Goal: Book appointment/travel/reservation

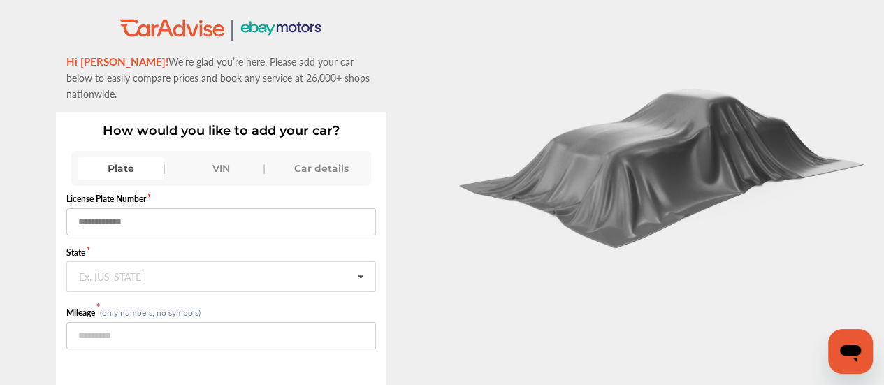
click at [161, 208] on input "text" at bounding box center [221, 221] width 310 height 27
type input "******"
click at [148, 262] on input "text" at bounding box center [222, 275] width 308 height 27
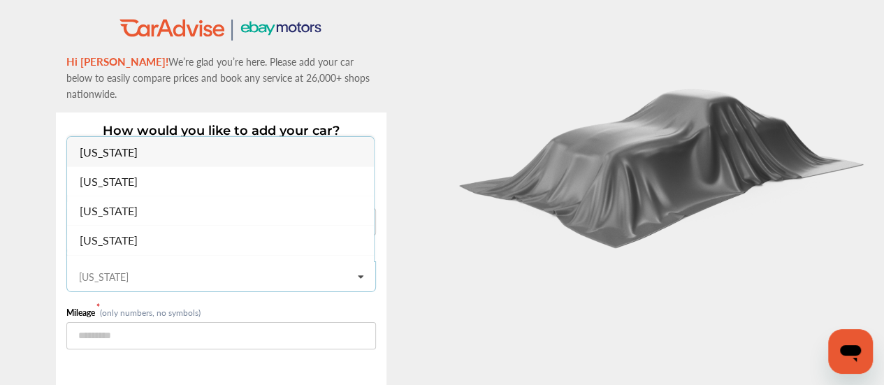
type input "*******"
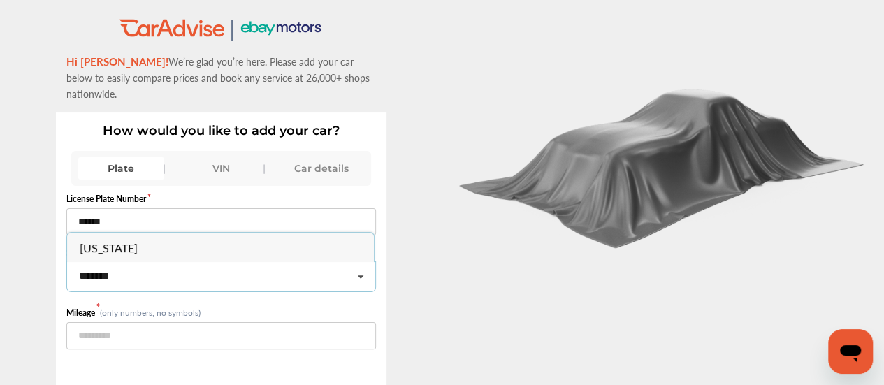
click at [104, 240] on span "Florida" at bounding box center [109, 248] width 58 height 16
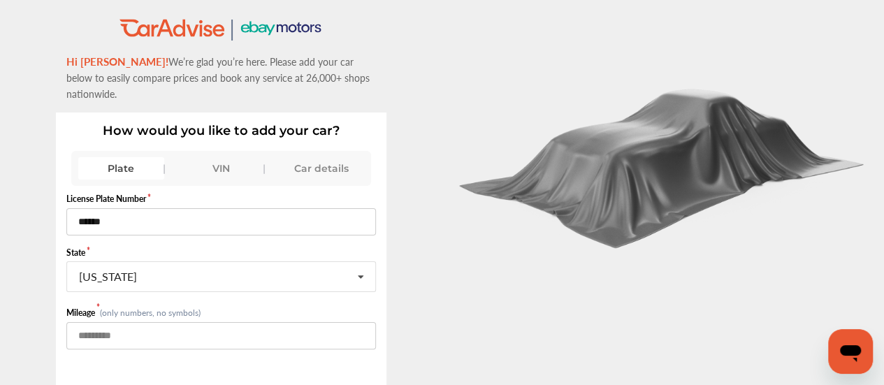
click at [149, 322] on input "number" at bounding box center [221, 335] width 310 height 27
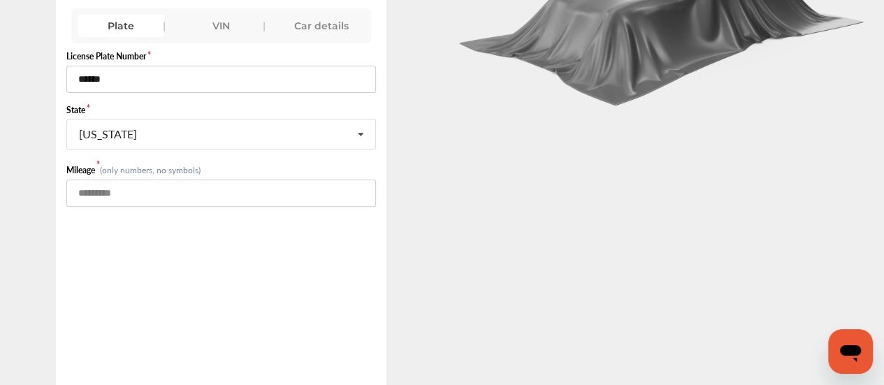
scroll to position [194, 0]
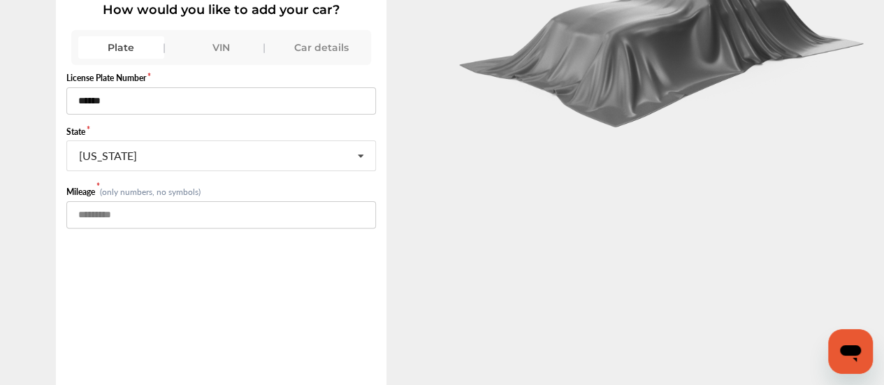
type input "*****"
click at [54, 270] on div ".st0{fill:#00A993;} .st1{fill:#272B6B;} Hi John! We’re glad you’re here. Please…" at bounding box center [221, 187] width 443 height 581
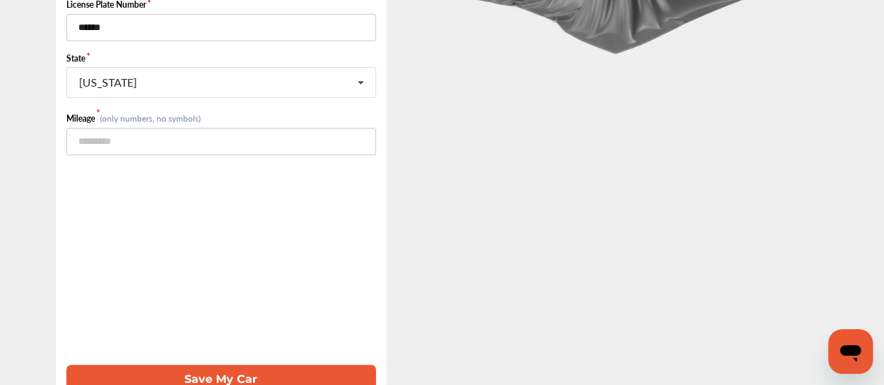
click at [109, 365] on button "Save My Car" at bounding box center [221, 379] width 310 height 29
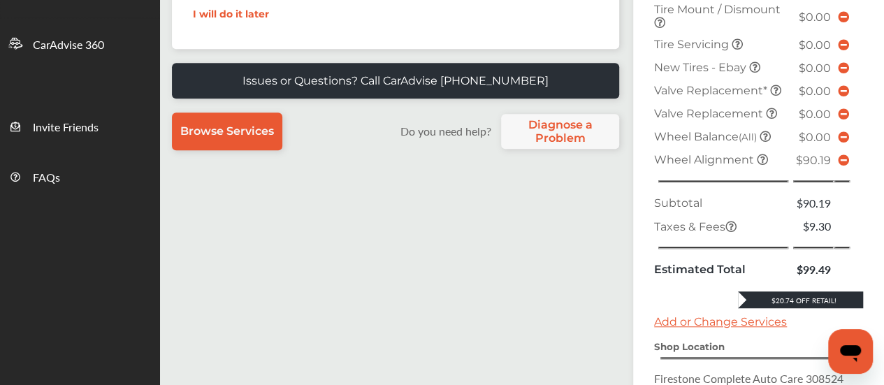
scroll to position [573, 0]
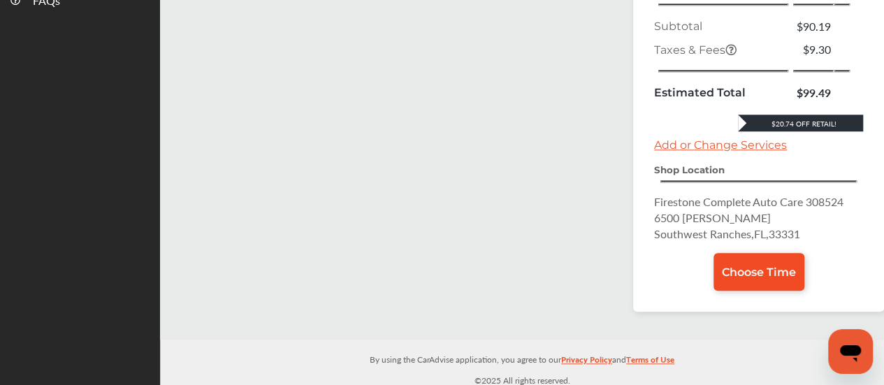
click at [766, 273] on link "Choose Time" at bounding box center [759, 272] width 91 height 38
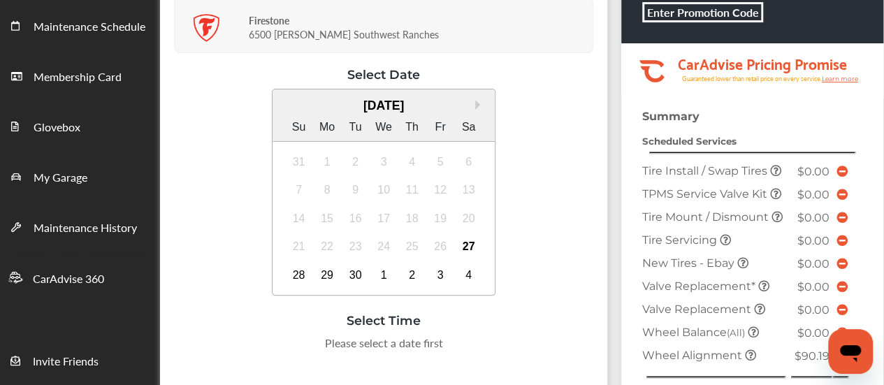
scroll to position [164, 0]
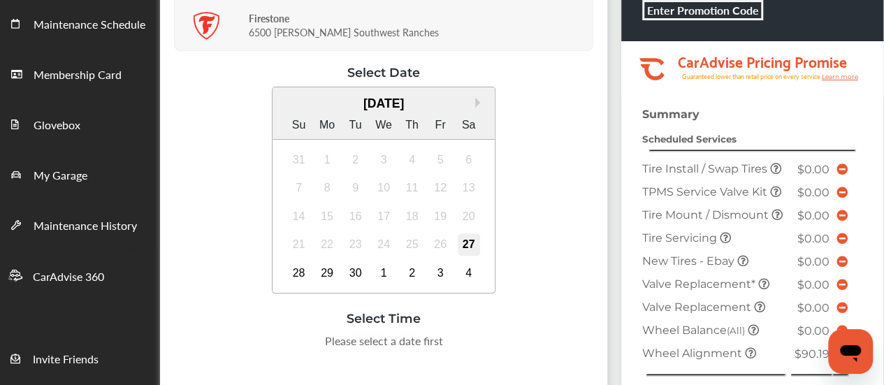
click at [468, 254] on div "27" at bounding box center [469, 244] width 22 height 22
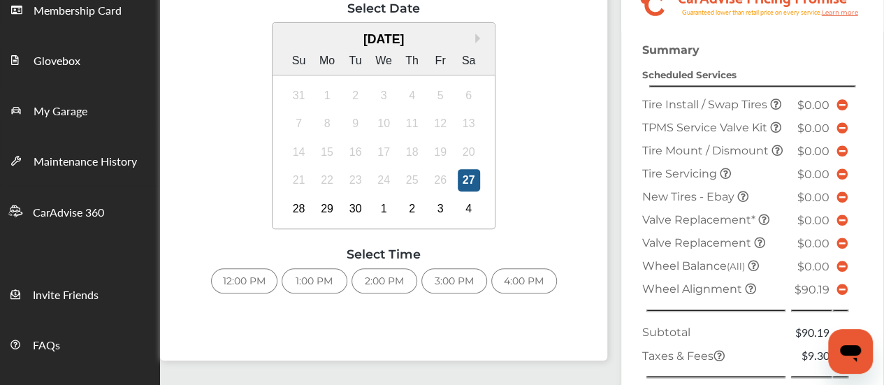
scroll to position [226, 0]
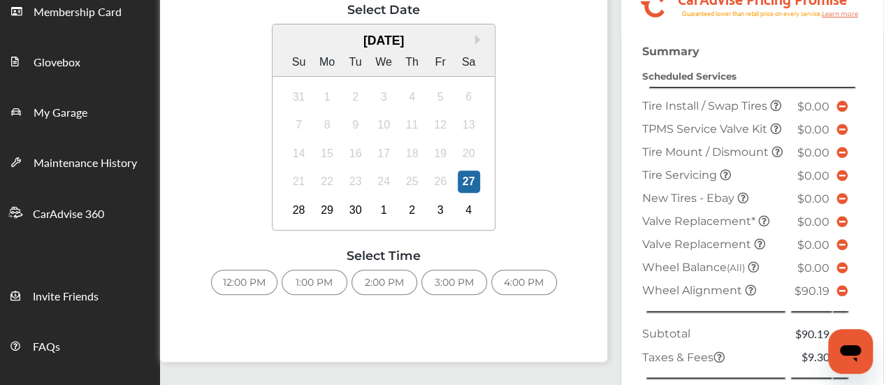
click at [313, 280] on div "1:00 PM" at bounding box center [315, 282] width 66 height 25
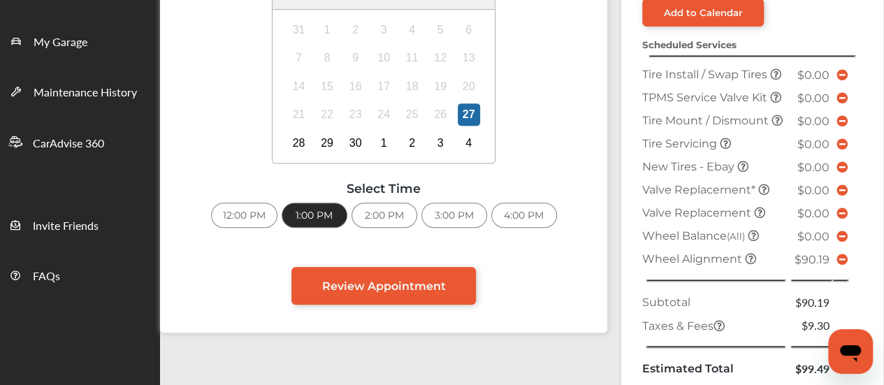
click at [432, 292] on link "Review Appointment" at bounding box center [384, 286] width 185 height 38
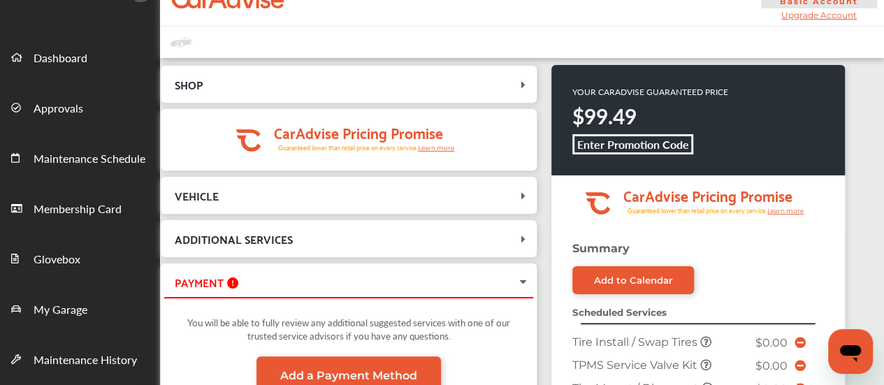
scroll to position [24, 0]
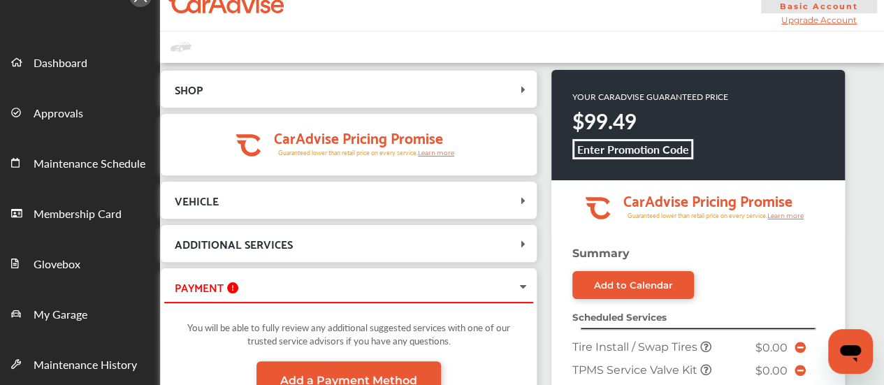
click at [666, 153] on b "Enter Promotion Code" at bounding box center [633, 149] width 112 height 16
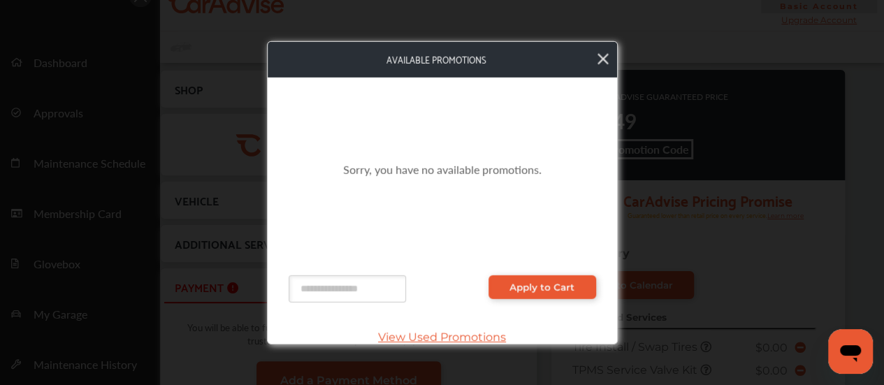
click at [600, 66] on icon at bounding box center [603, 59] width 11 height 18
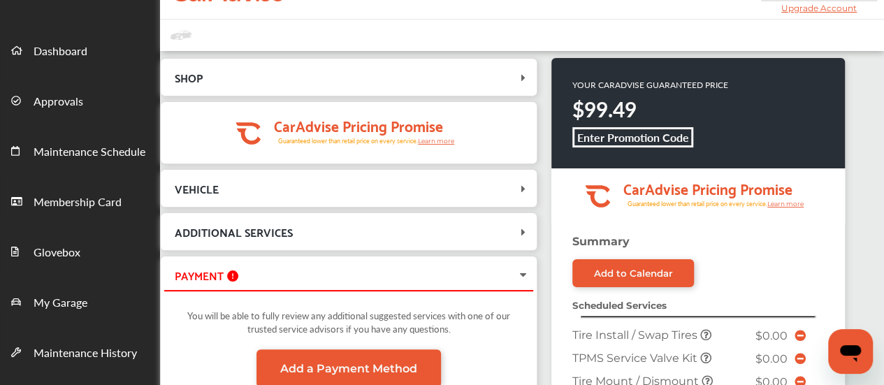
scroll to position [0, 0]
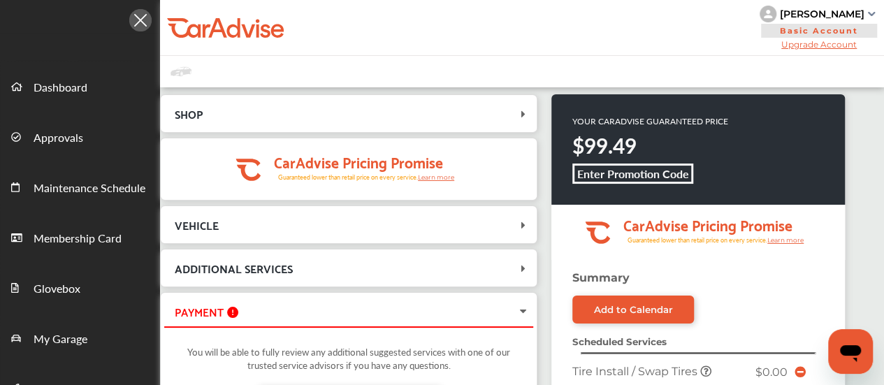
click at [522, 224] on icon at bounding box center [524, 225] width 14 height 11
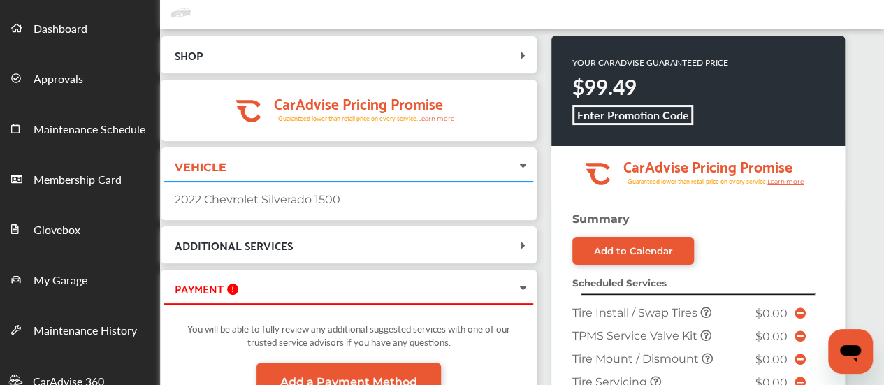
scroll to position [80, 0]
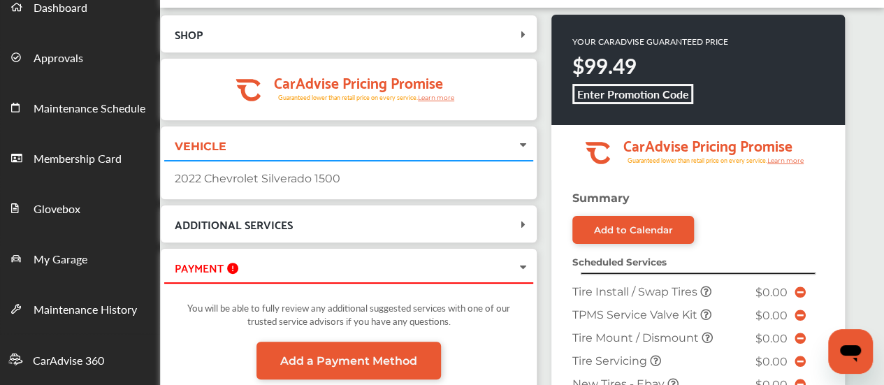
click at [522, 226] on icon at bounding box center [524, 224] width 14 height 11
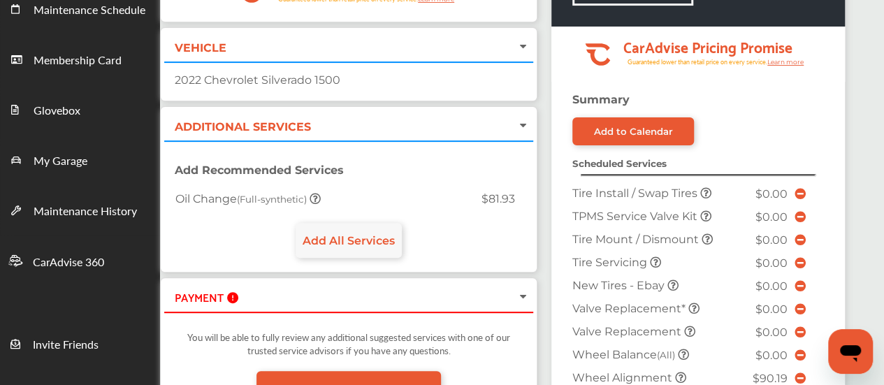
scroll to position [179, 0]
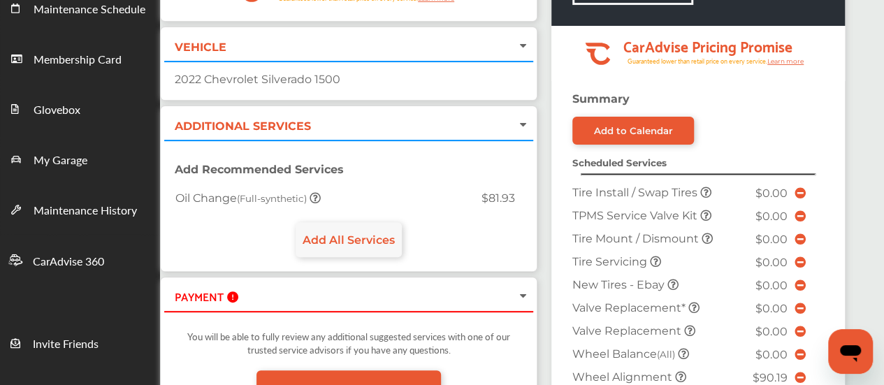
click at [194, 200] on span "Oil Change (Full-synthetic)" at bounding box center [242, 198] width 134 height 13
click at [200, 203] on span "Oil Change (Full-synthetic)" at bounding box center [242, 198] width 134 height 13
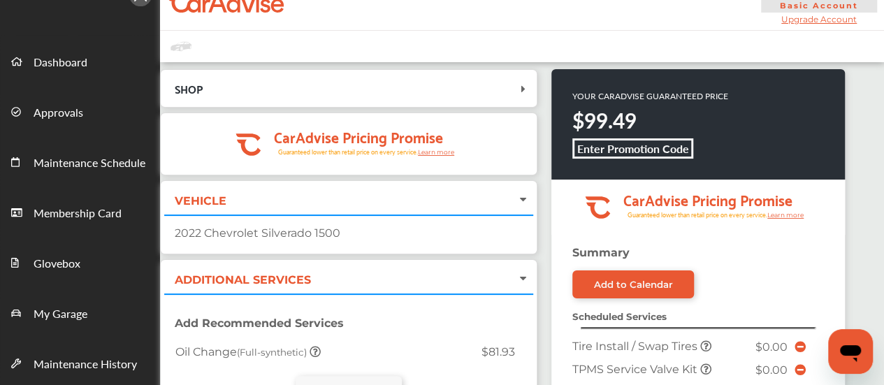
scroll to position [24, 0]
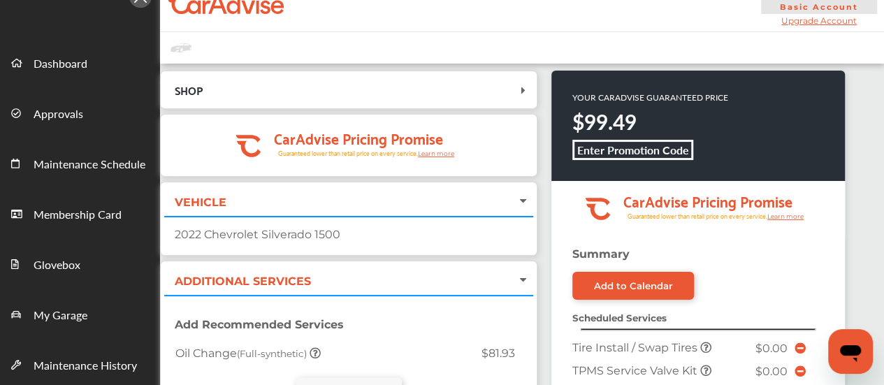
click at [524, 85] on icon at bounding box center [524, 90] width 14 height 11
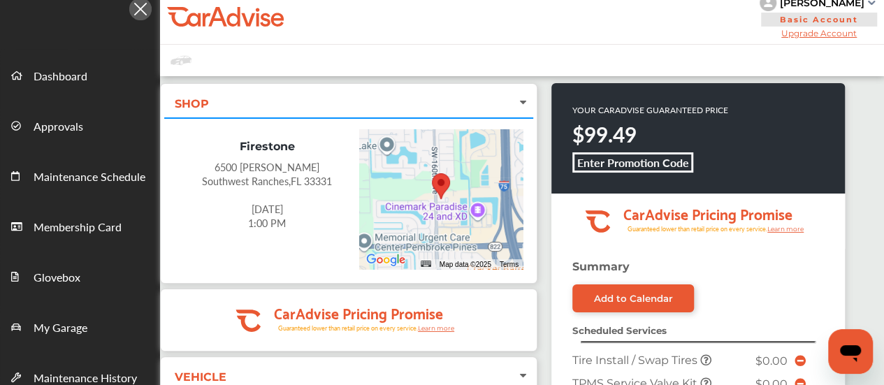
scroll to position [0, 0]
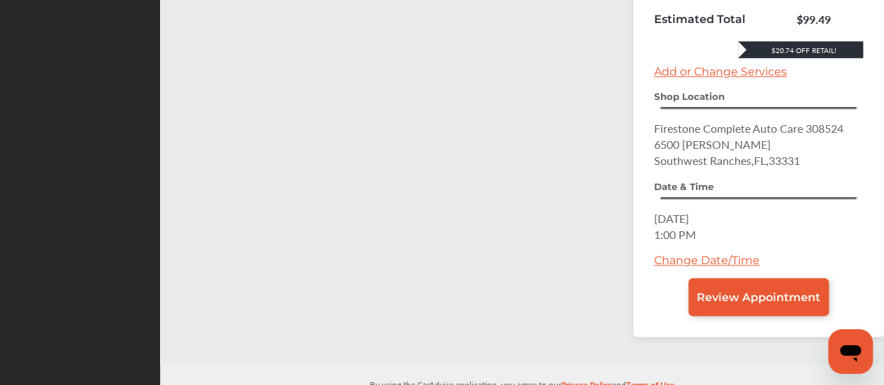
scroll to position [710, 0]
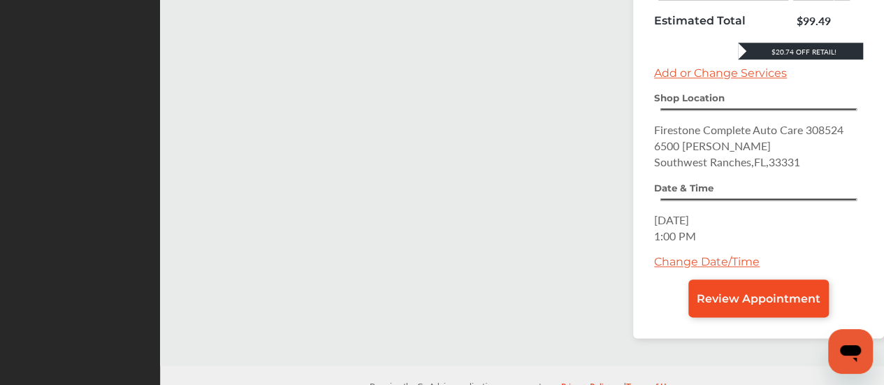
click at [793, 299] on link "Review Appointment" at bounding box center [759, 299] width 141 height 38
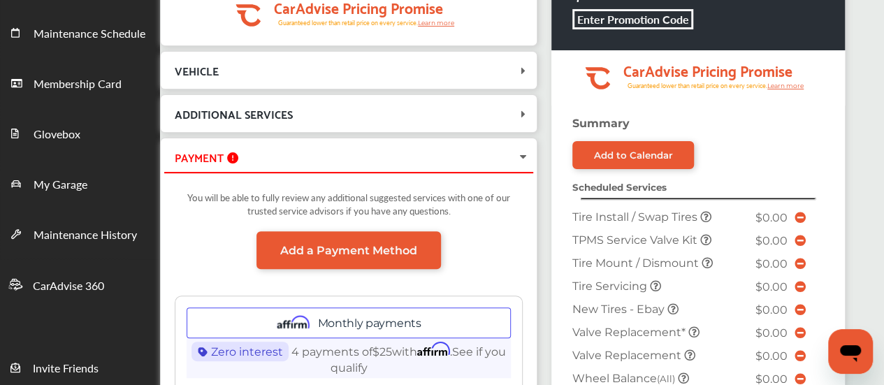
scroll to position [129, 0]
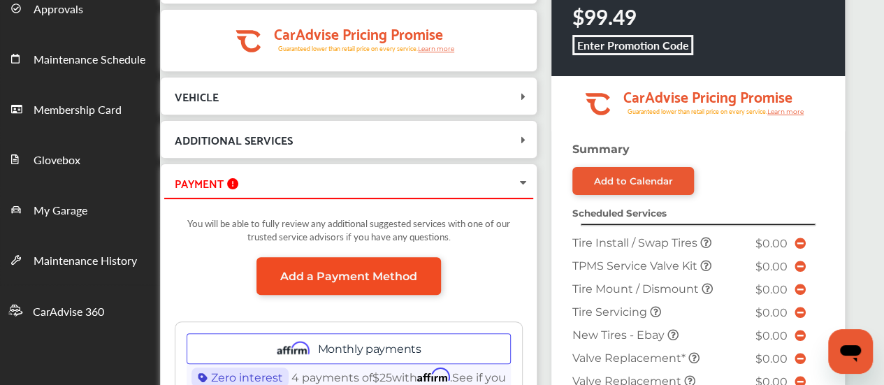
click at [275, 282] on link "Add a Payment Method" at bounding box center [349, 276] width 185 height 38
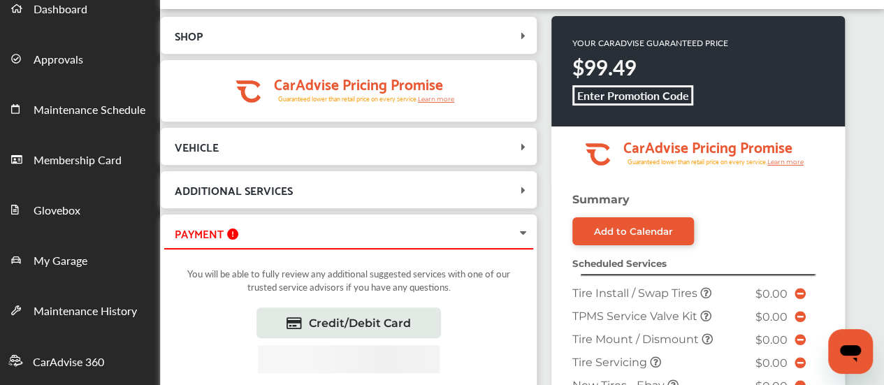
scroll to position [0, 0]
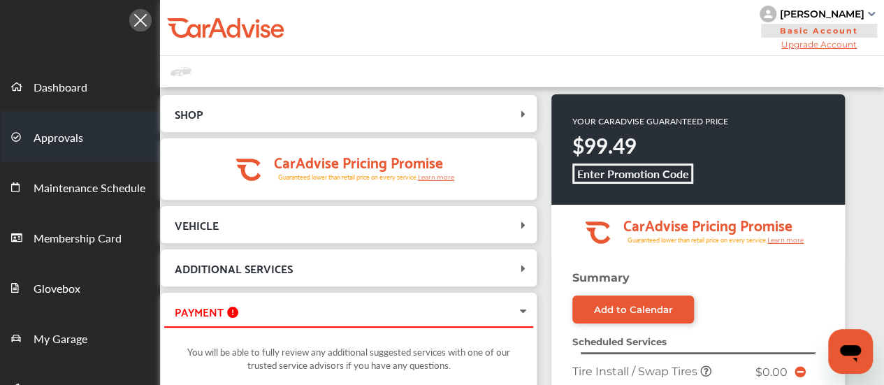
click at [41, 143] on span "Approvals" at bounding box center [59, 138] width 50 height 18
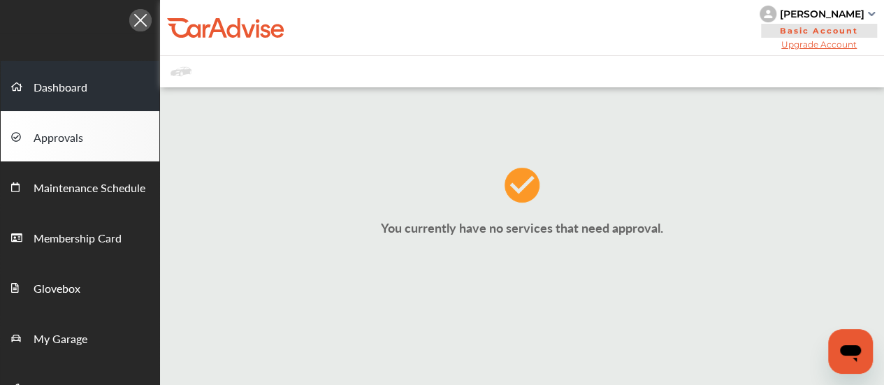
click at [27, 89] on span at bounding box center [22, 86] width 22 height 22
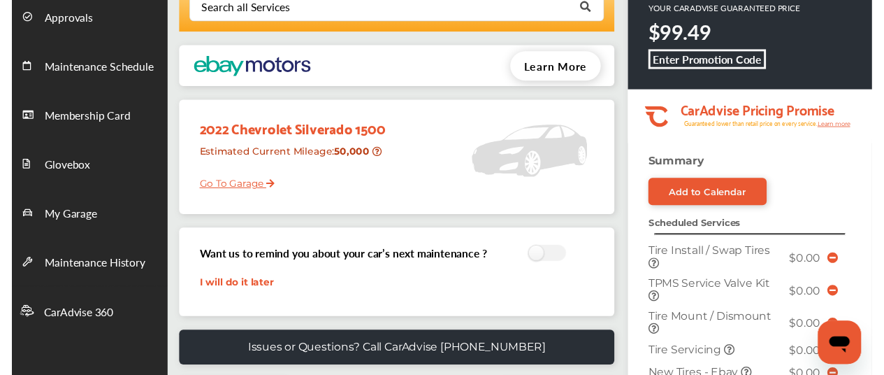
scroll to position [121, 0]
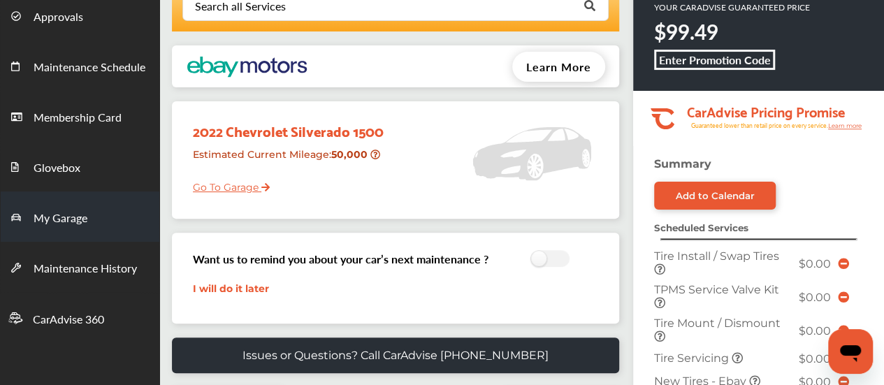
click at [36, 225] on span "My Garage" at bounding box center [61, 219] width 54 height 18
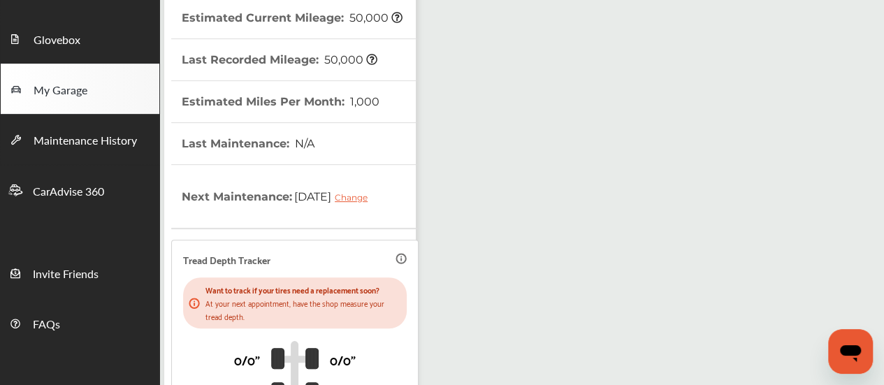
scroll to position [247, 0]
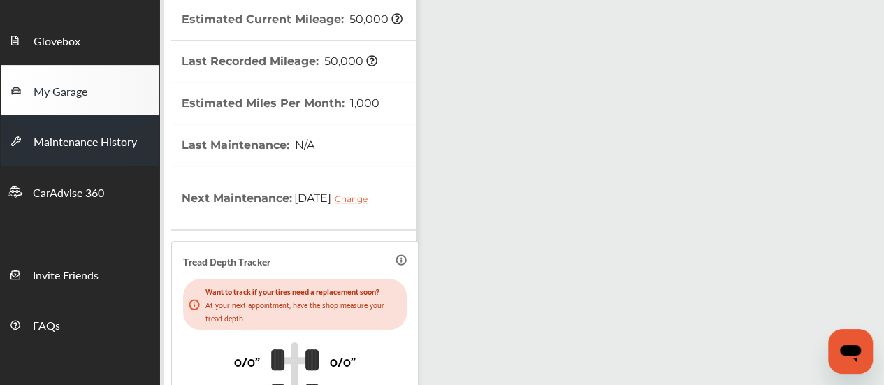
click at [52, 148] on span "Maintenance History" at bounding box center [85, 143] width 103 height 18
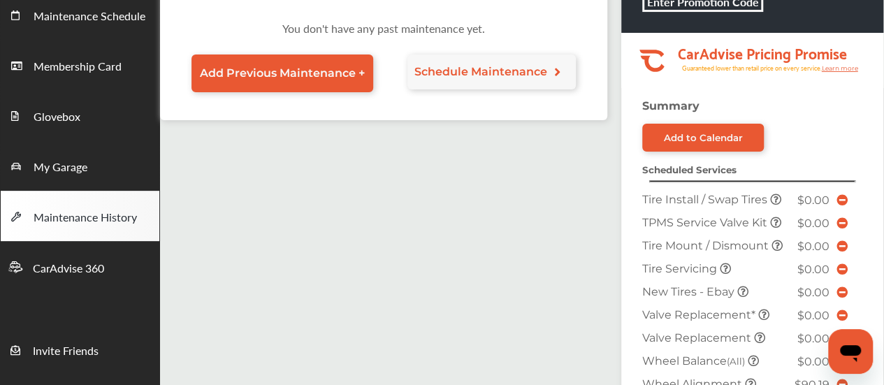
scroll to position [187, 0]
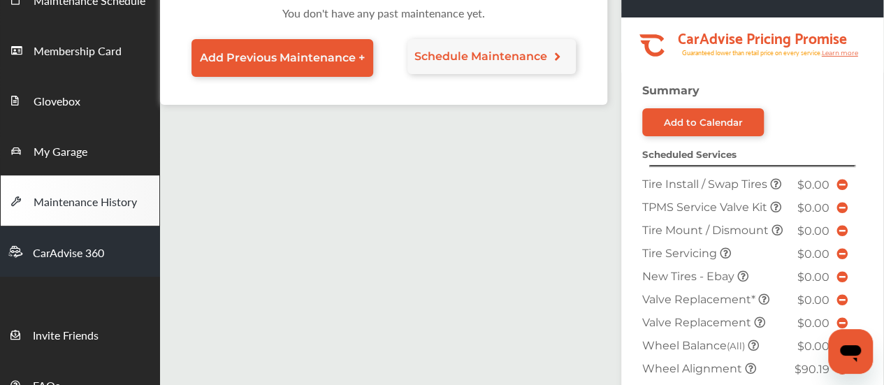
click at [46, 263] on link "CarAdvise 360" at bounding box center [80, 251] width 160 height 50
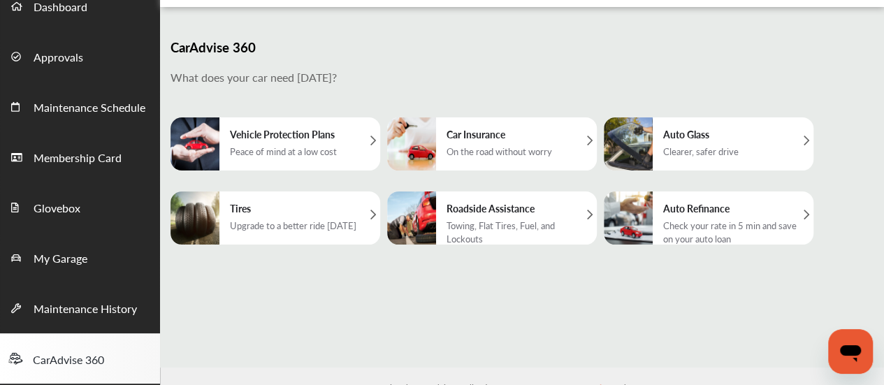
scroll to position [81, 0]
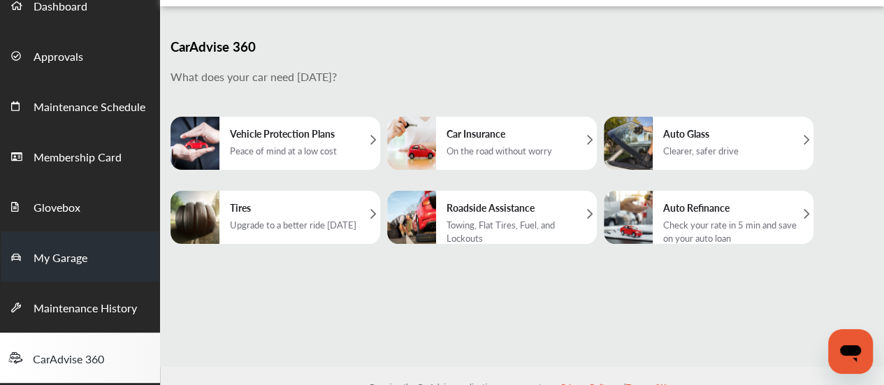
click at [42, 275] on link "My Garage" at bounding box center [80, 256] width 159 height 50
